Goal: Book appointment/travel/reservation

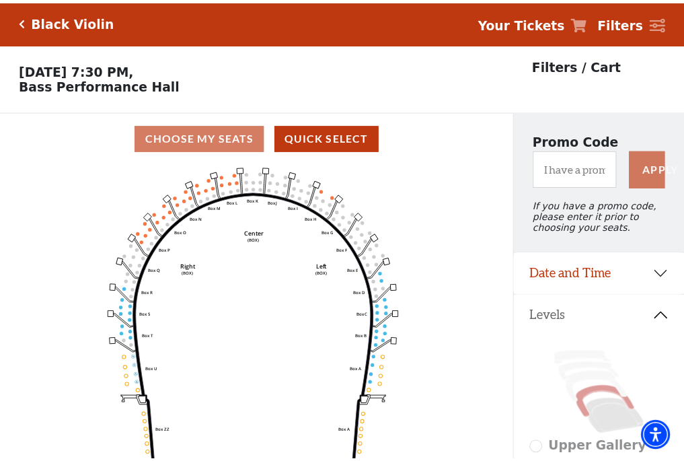
scroll to position [63, 0]
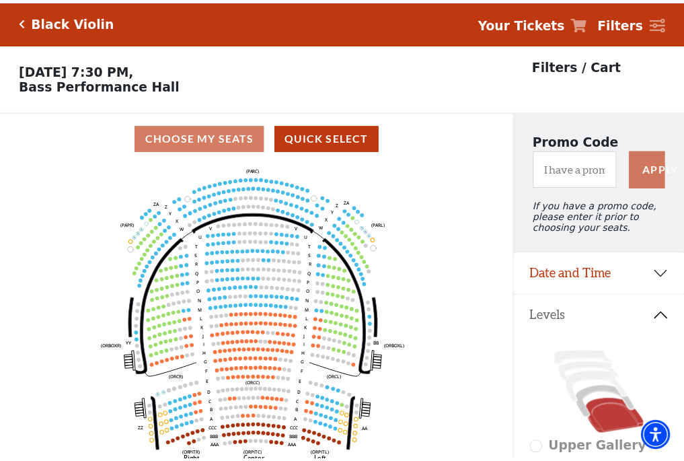
scroll to position [63, 0]
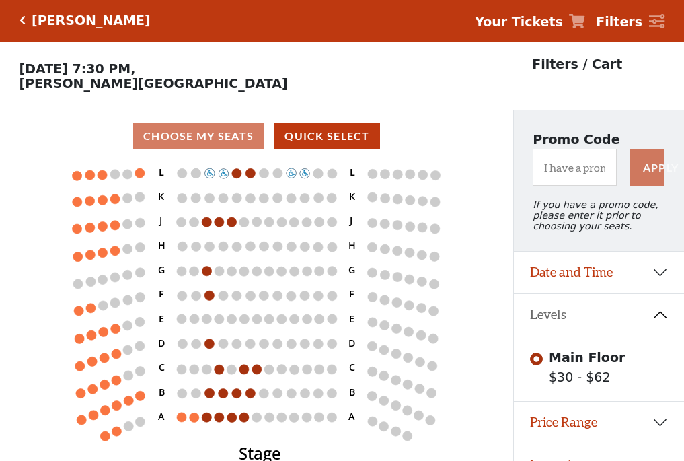
scroll to position [28, 0]
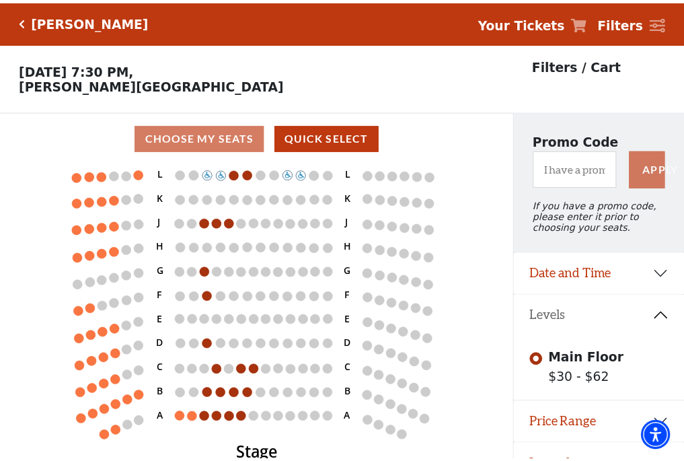
scroll to position [28, 0]
